Goal: Information Seeking & Learning: Learn about a topic

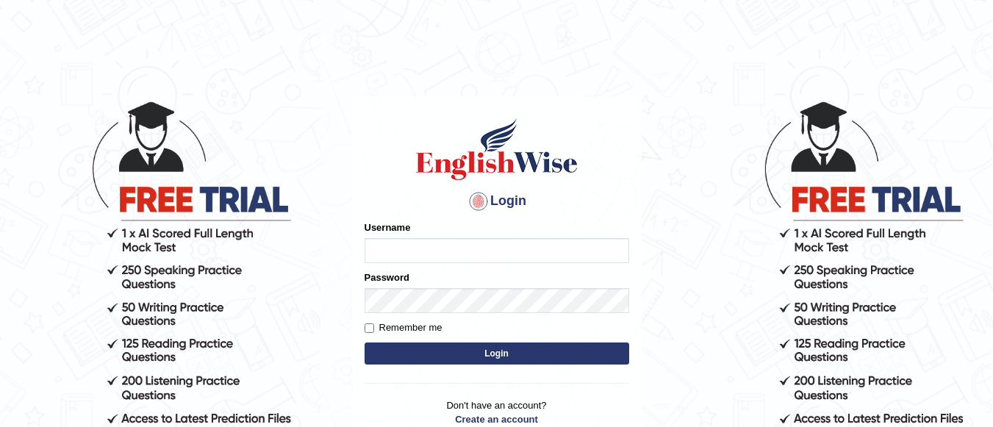
type input "graceelisa2309"
click at [390, 347] on button "Login" at bounding box center [497, 354] width 265 height 22
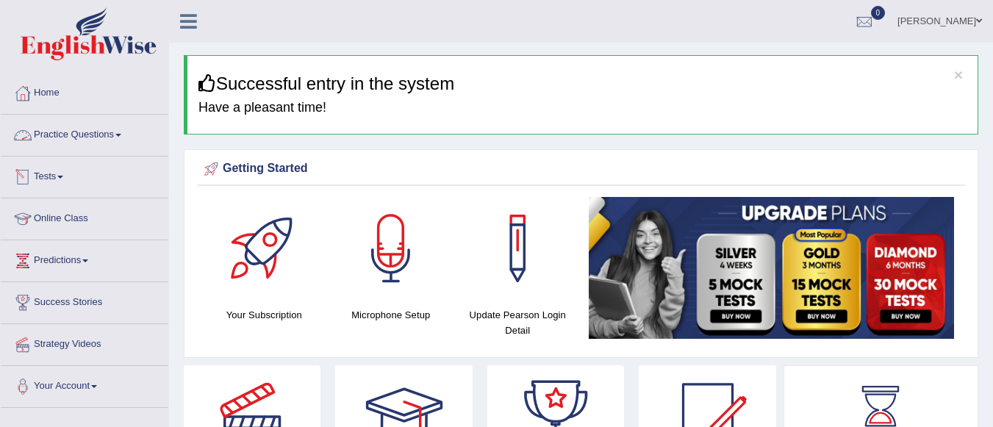
click at [109, 136] on link "Practice Questions" at bounding box center [85, 133] width 168 height 37
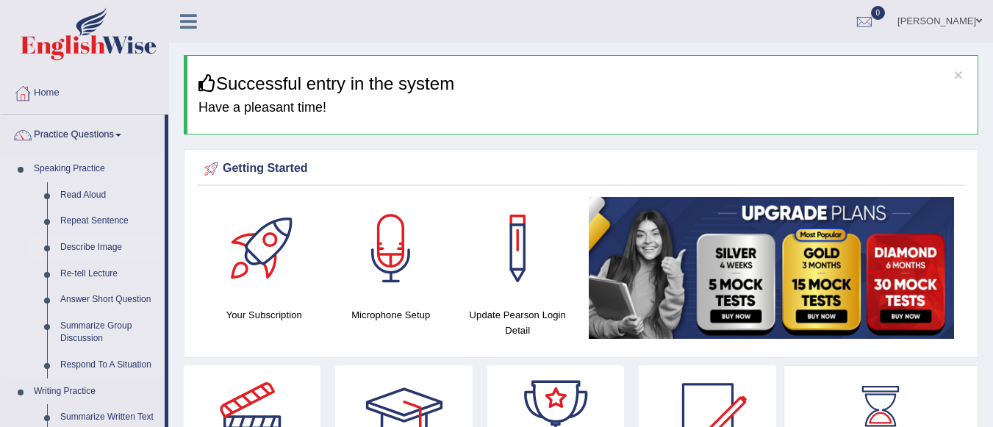
click at [95, 250] on link "Describe Image" at bounding box center [109, 247] width 111 height 26
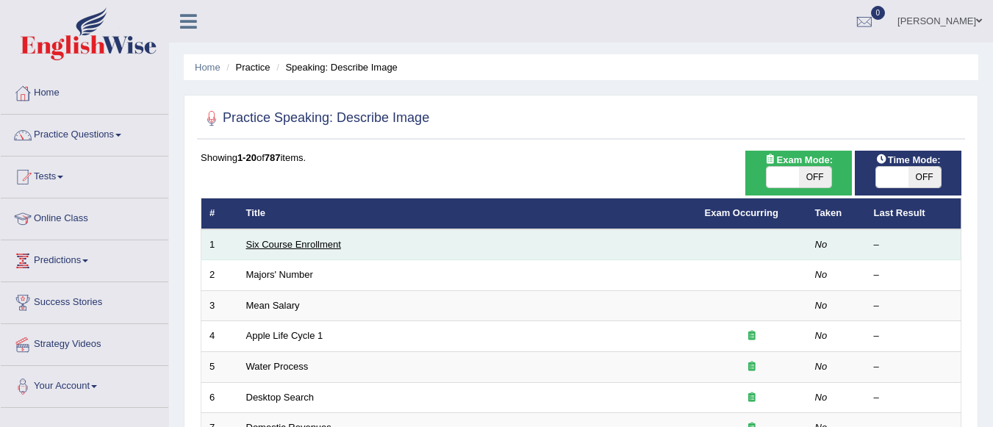
click at [276, 239] on link "Six Course Enrollment" at bounding box center [293, 244] width 95 height 11
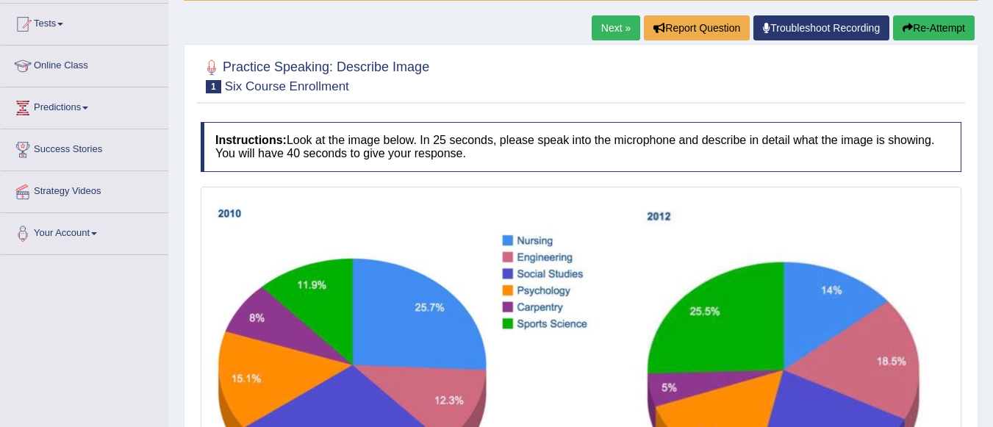
scroll to position [147, 0]
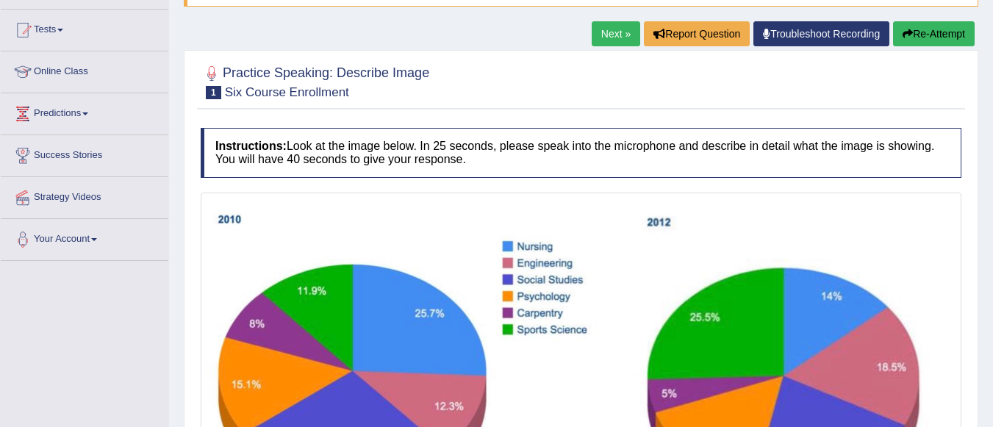
click at [989, 322] on div "Home Practice Speaking: Describe Image Six Course Enrollment * Remember to use …" at bounding box center [581, 239] width 824 height 773
click at [927, 279] on img at bounding box center [580, 371] width 753 height 351
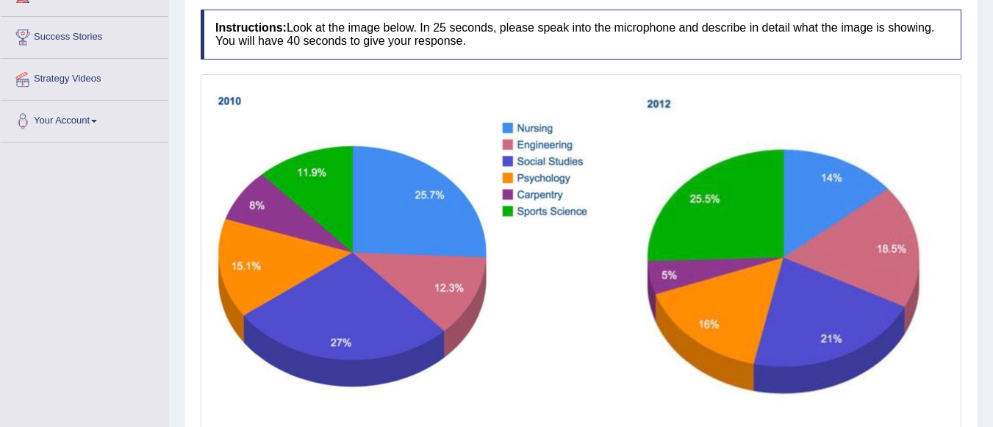
scroll to position [236, 0]
